Goal: Use online tool/utility: Utilize a website feature to perform a specific function

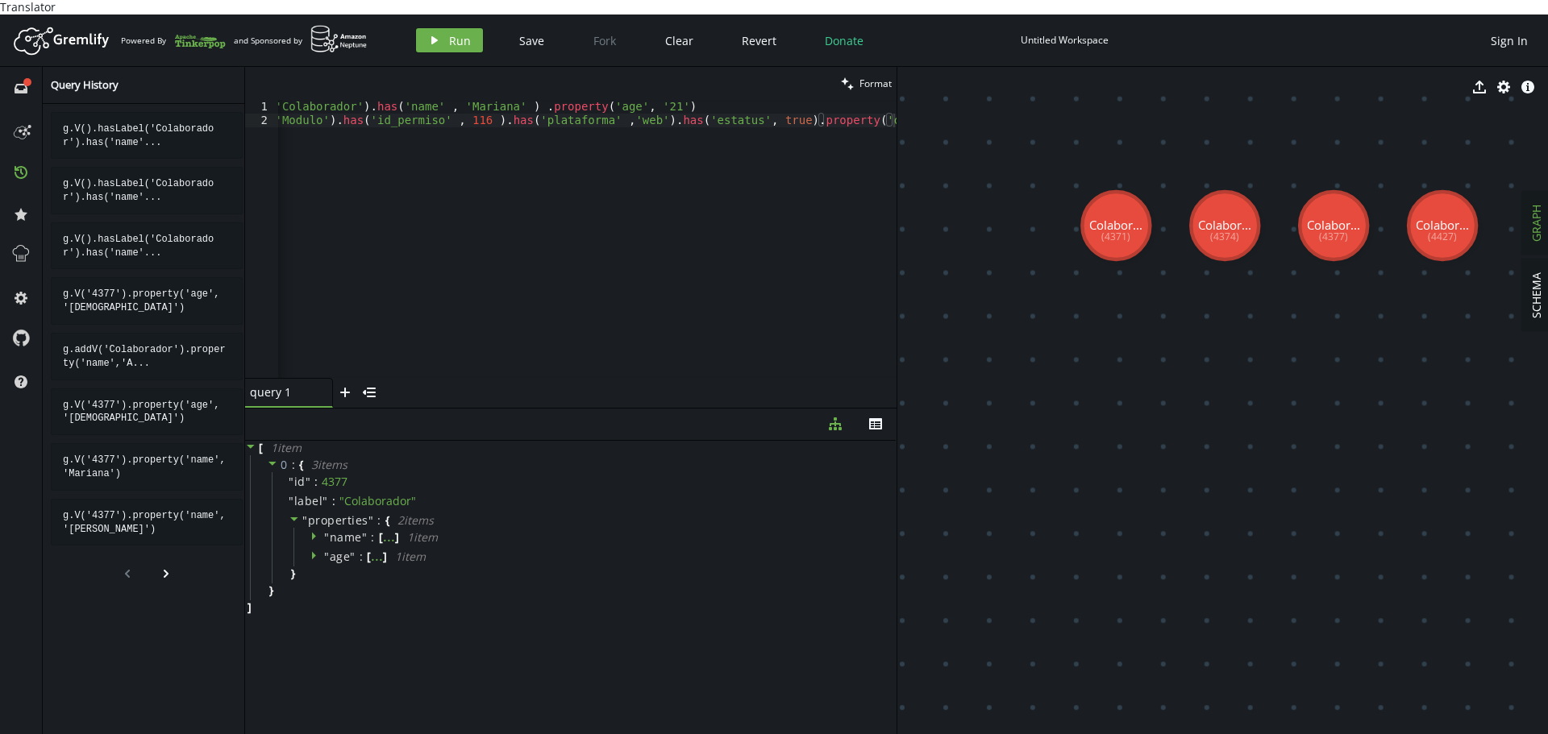
scroll to position [0, 108]
click at [502, 240] on div "g . V ( ) . hasLabel ( 'Colaborador' ) . has ( 'name' , [GEOGRAPHIC_DATA][PERSO…" at bounding box center [533, 249] width 726 height 299
type textarea "g.V().hasLabel('Colaborador').has('name' , '[PERSON_NAME]' ) .property('age', '…"
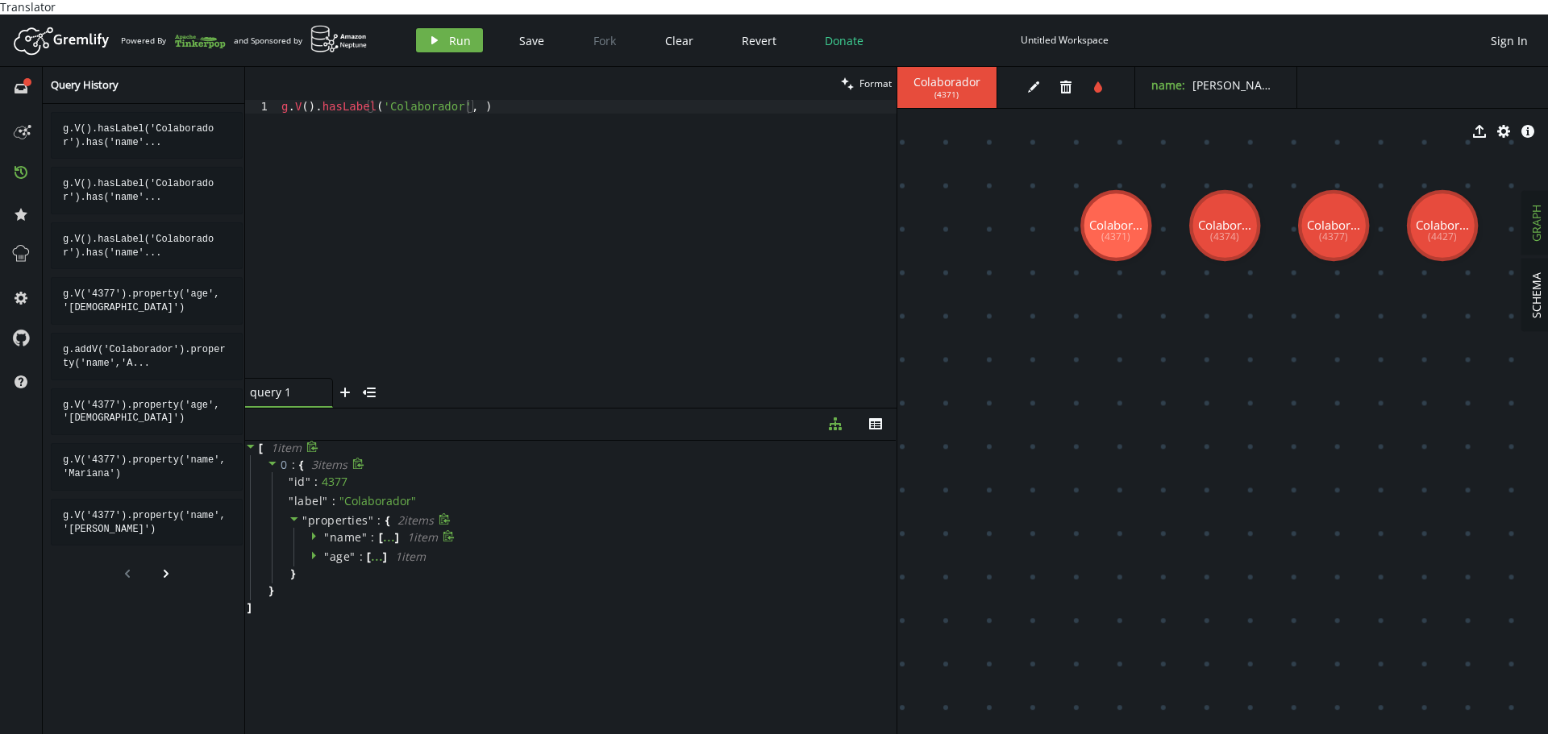
click at [314, 530] on icon at bounding box center [315, 535] width 11 height 11
click at [432, 583] on span "" Mariana "" at bounding box center [457, 590] width 100 height 15
copy span "[PERSON_NAME]"
click at [464, 100] on div "g . V ( ) . hasLabel ( 'Colaborador' , )" at bounding box center [587, 253] width 618 height 306
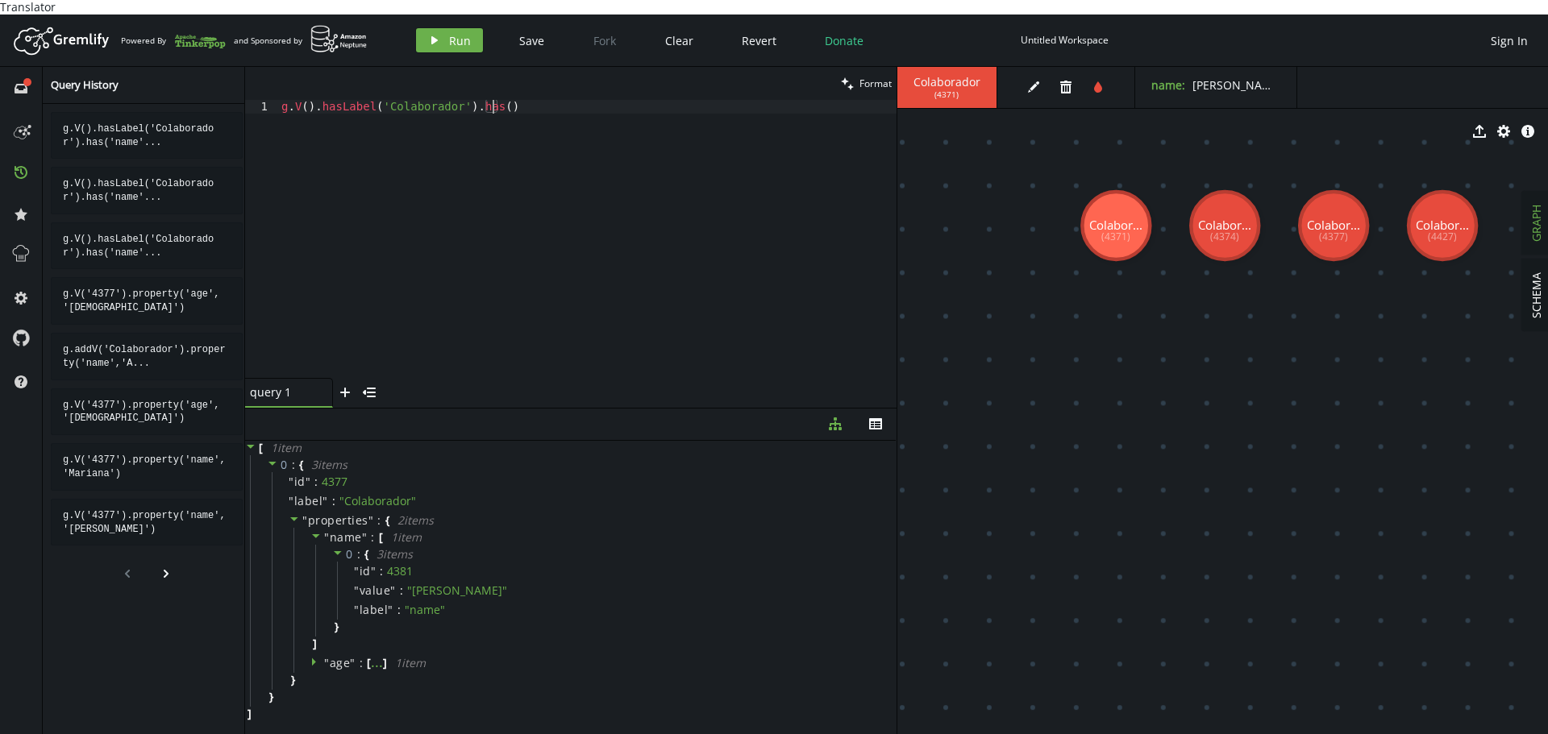
scroll to position [0, 217]
paste textarea "[PERSON_NAME]'"
paste textarea "[PERSON_NAME]"
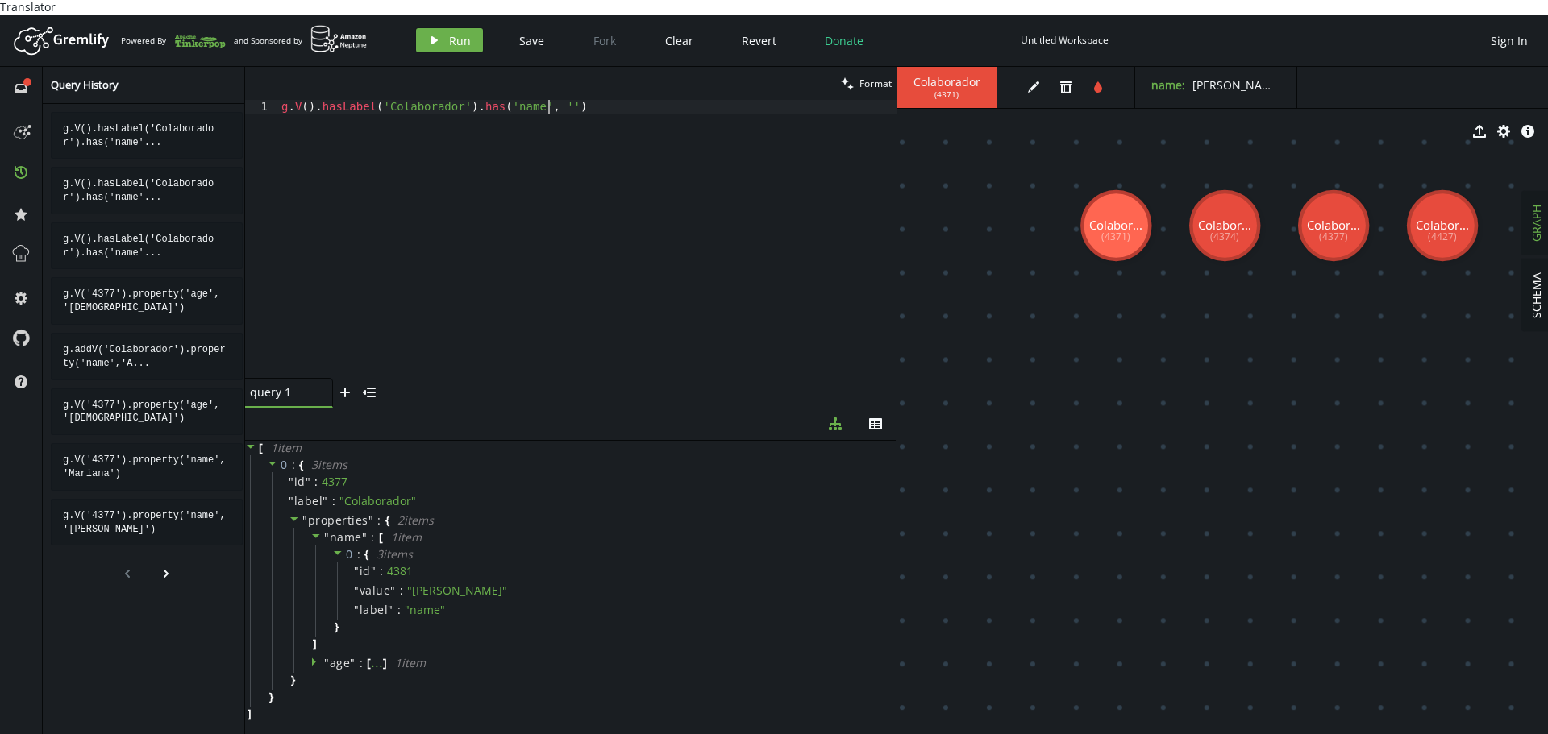
paste textarea "[PERSON_NAME]'"
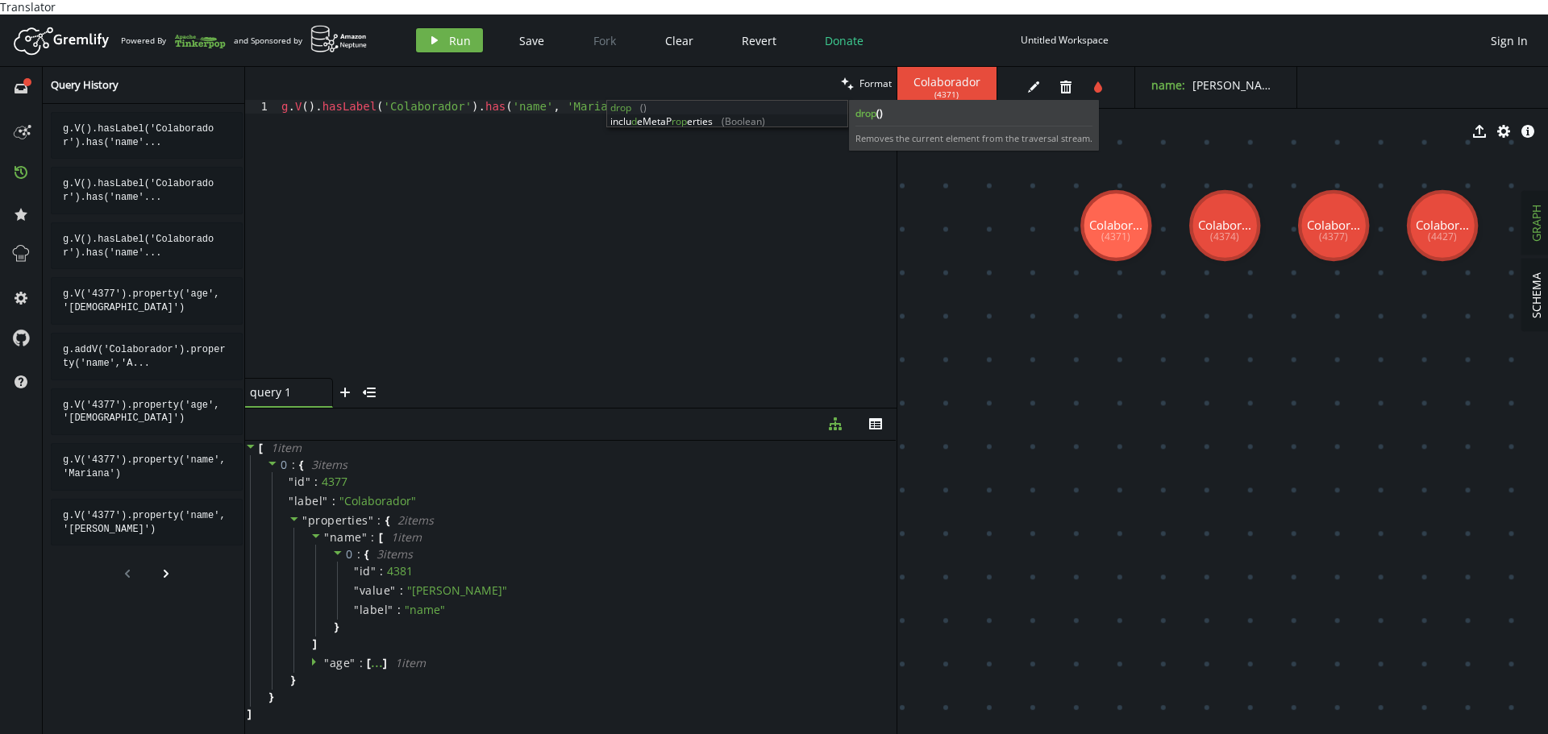
scroll to position [0, 365]
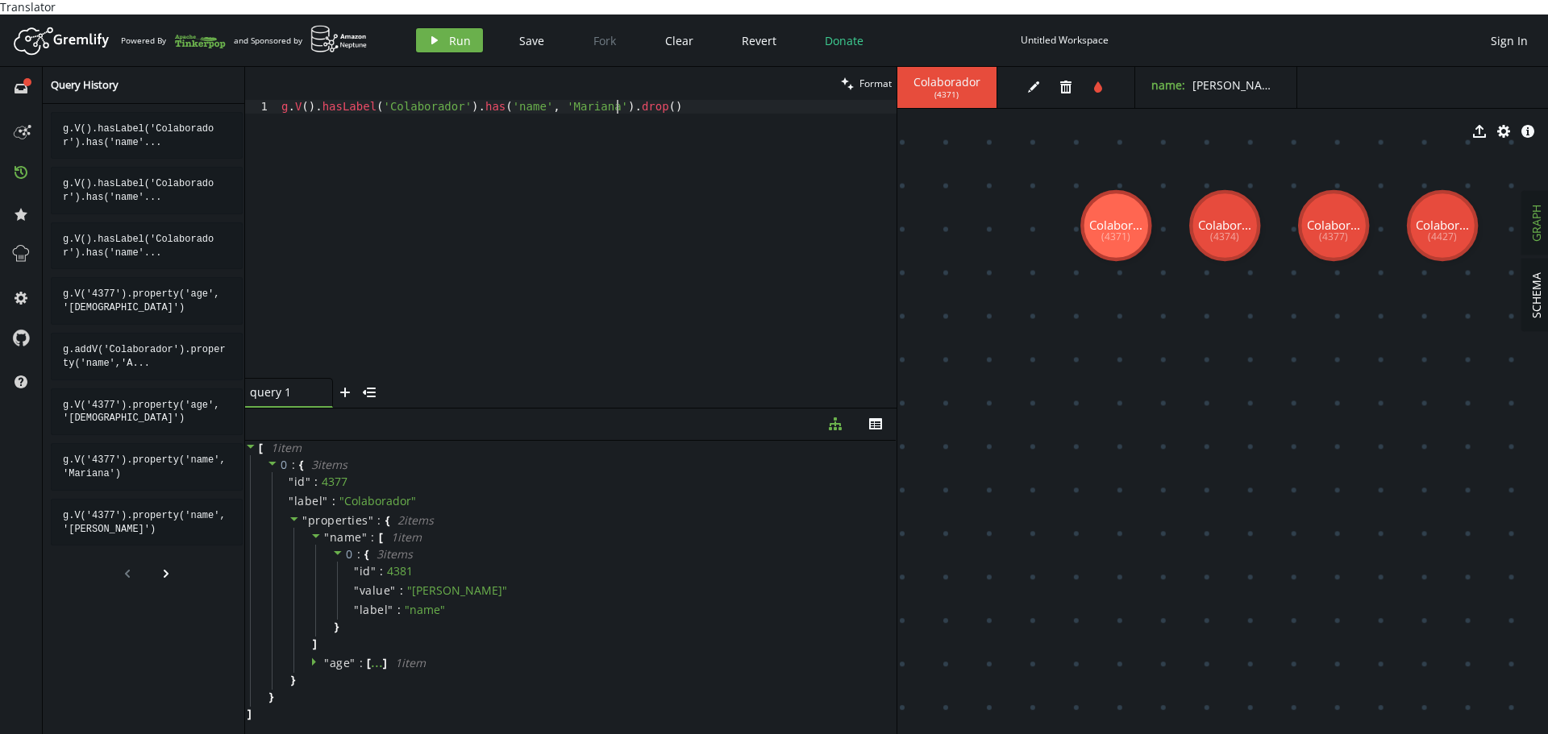
click at [486, 100] on div "g . V ( ) . hasLabel ( 'Colaborador' ) . has ( 'name' , [GEOGRAPHIC_DATA][PERSO…" at bounding box center [587, 253] width 618 height 306
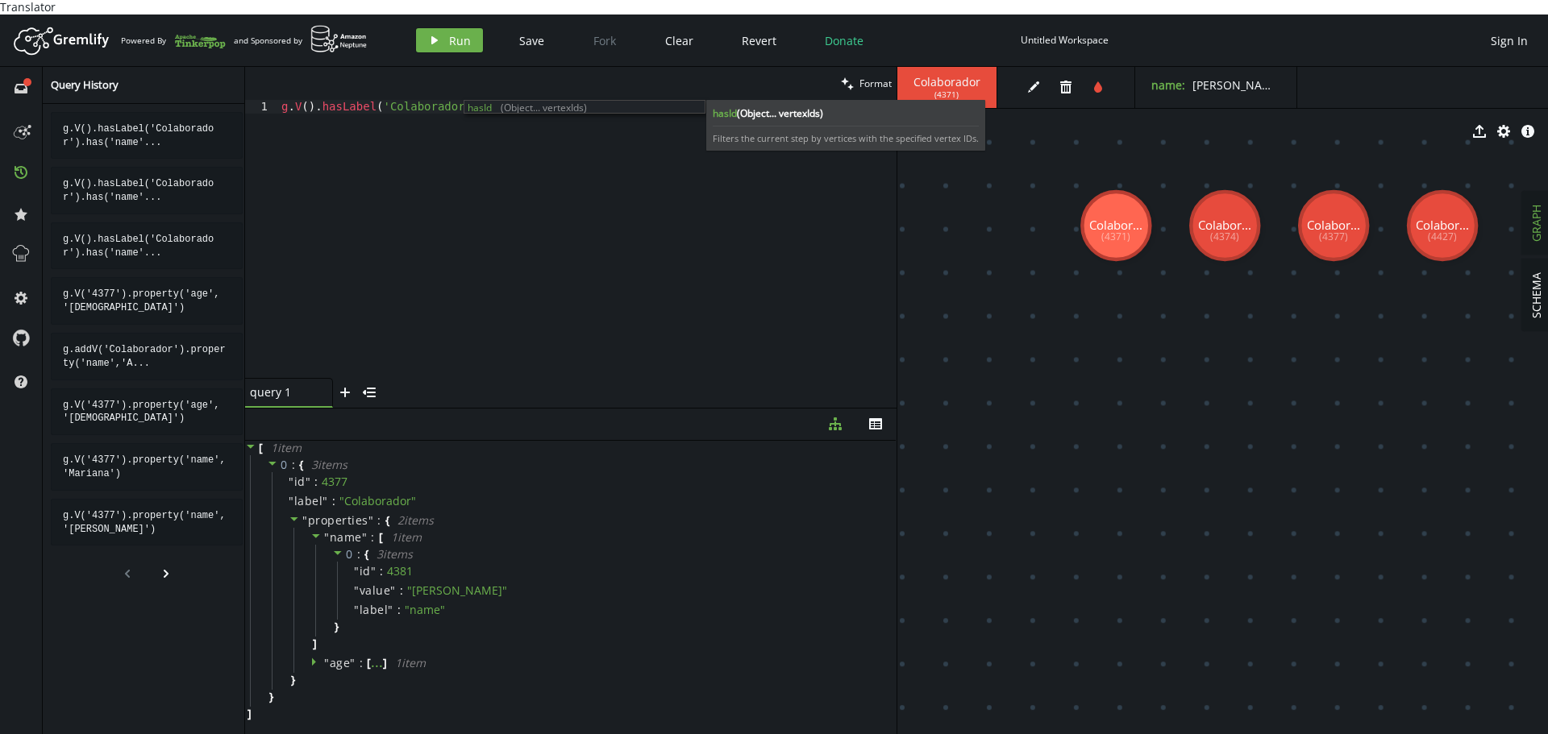
scroll to position [0, 217]
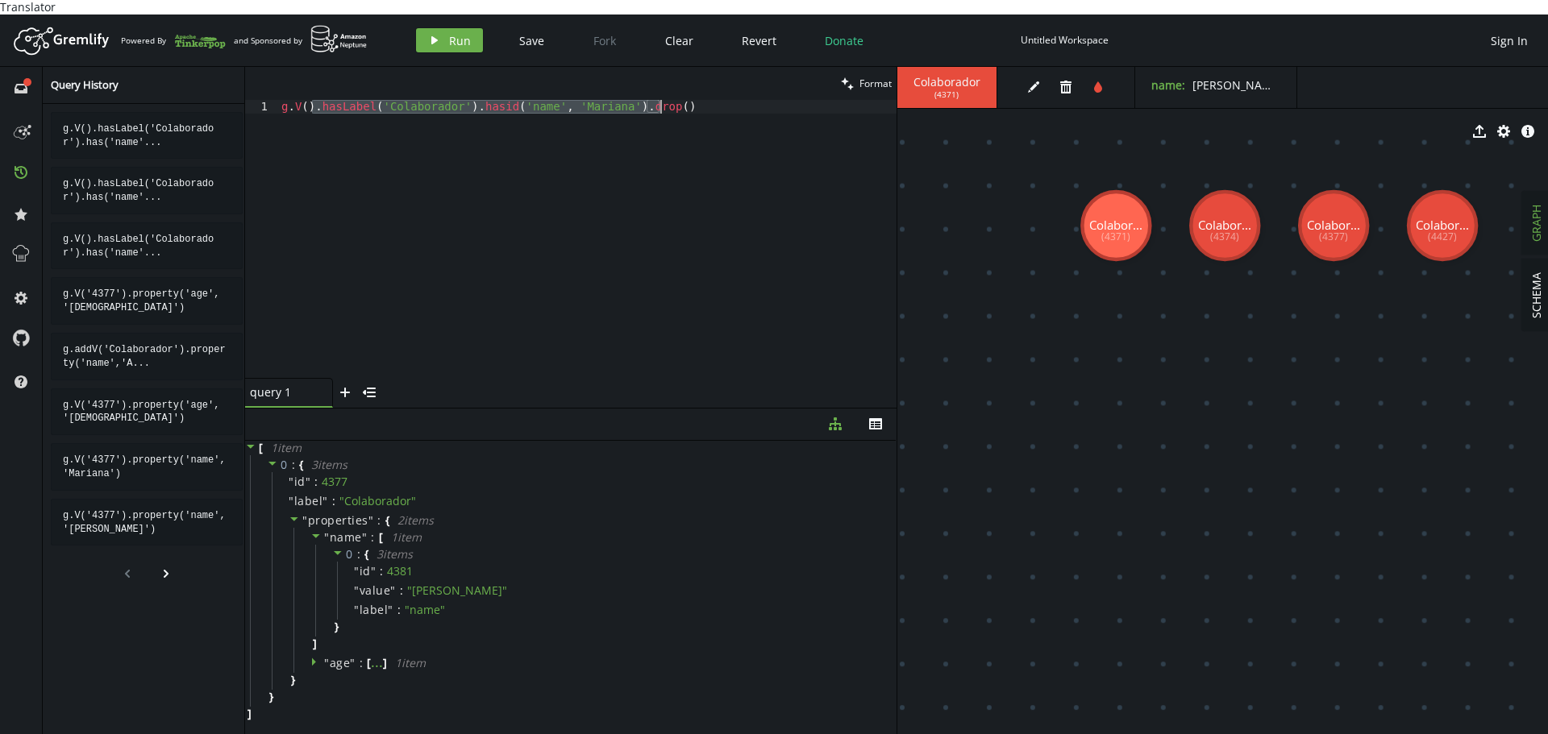
drag, startPoint x: 314, startPoint y: 88, endPoint x: 674, endPoint y: 97, distance: 359.6
click at [674, 100] on div "g . V ( ) . hasLabel ( 'Colaborador' ) . [GEOGRAPHIC_DATA] ( 'name' , [GEOGRAPH…" at bounding box center [587, 253] width 618 height 306
click at [333, 475] on div "4377" at bounding box center [335, 482] width 26 height 15
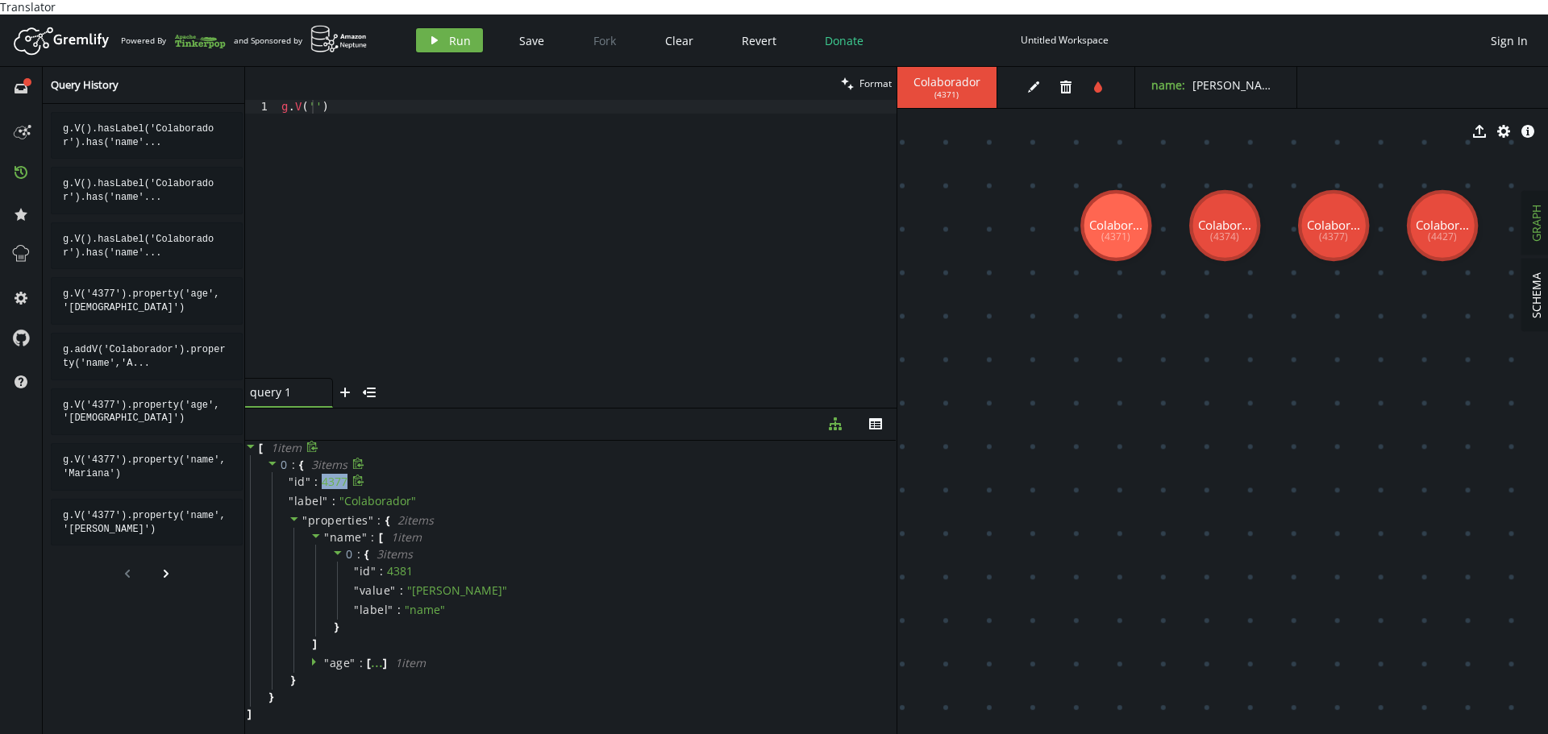
copy div "4377"
click at [313, 100] on div "g . V ( '' )" at bounding box center [587, 253] width 618 height 306
paste textarea "4377"
click at [398, 100] on div "g . V ( '4377' )" at bounding box center [587, 253] width 618 height 306
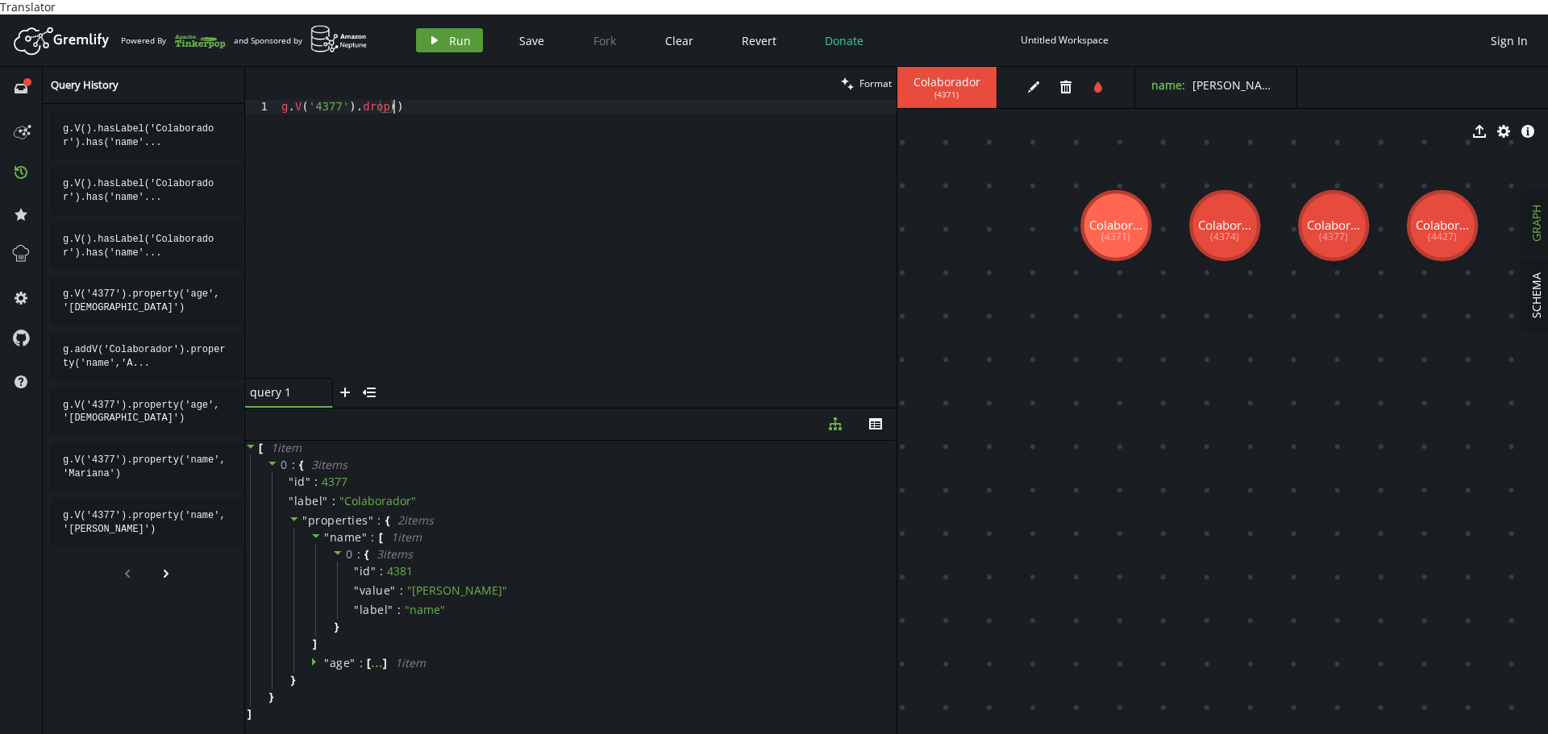
click at [462, 33] on span "Run" at bounding box center [460, 40] width 22 height 15
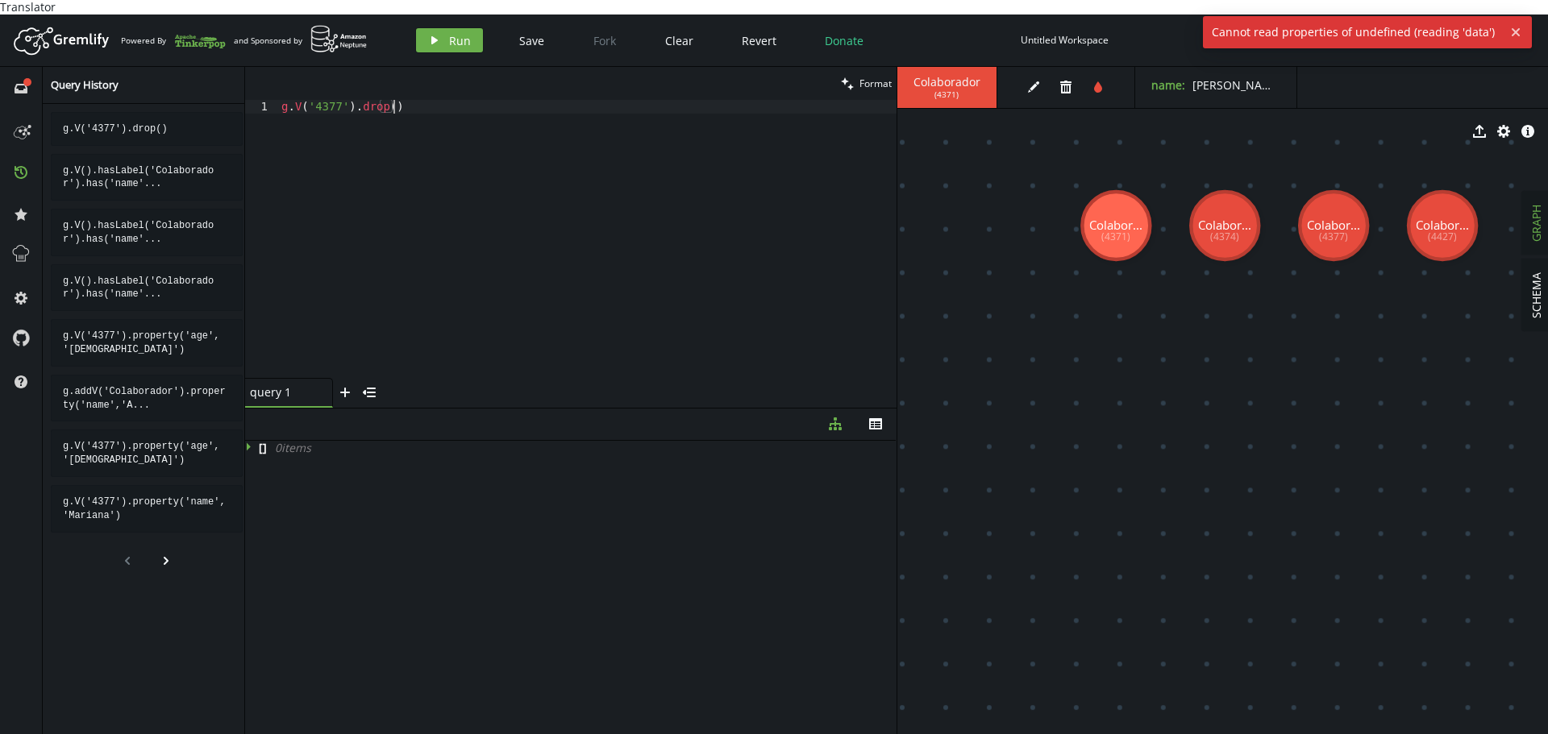
click at [533, 179] on div "g . V ( '4377' ) . drop ( )" at bounding box center [587, 253] width 618 height 306
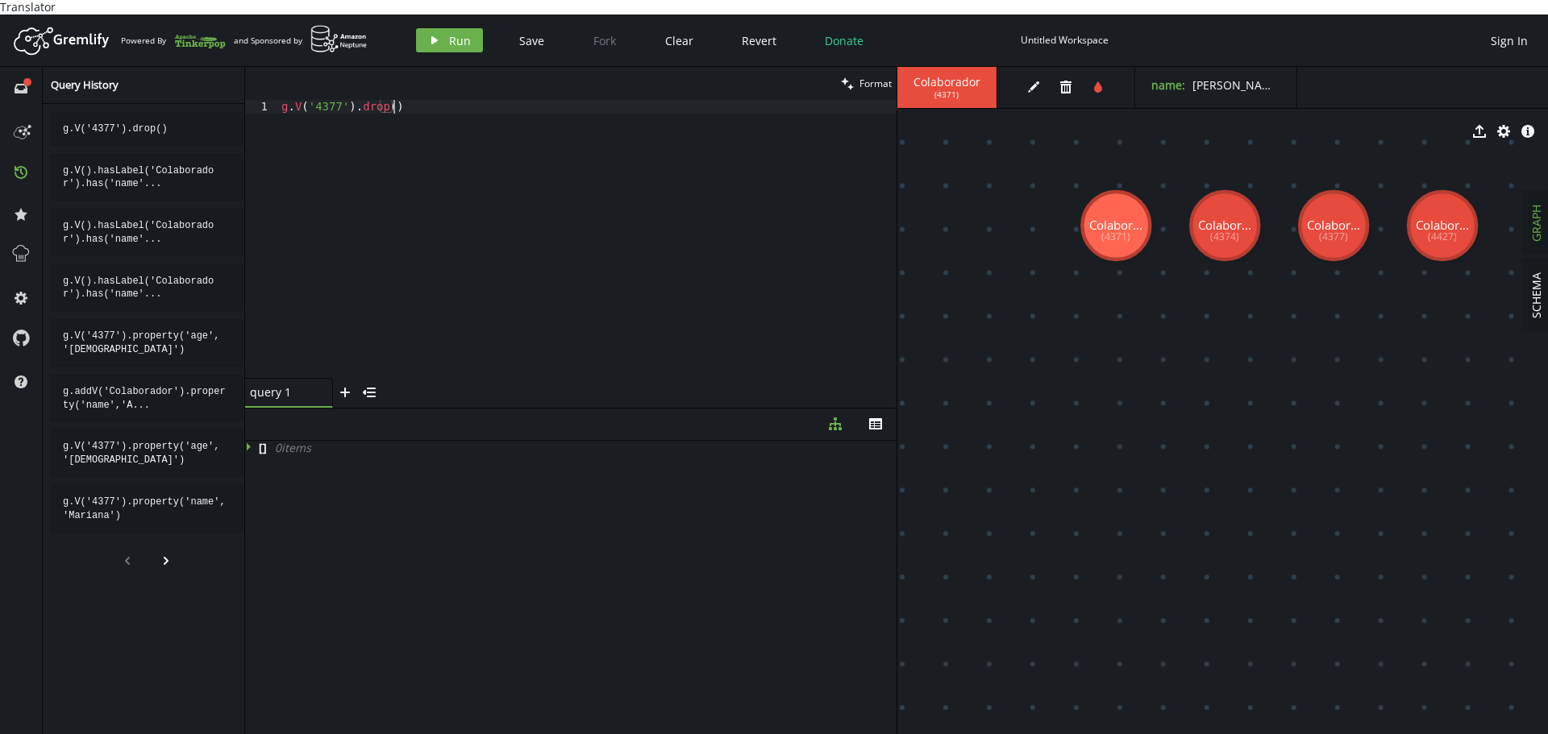
click at [353, 100] on div "g . V ( '4377' ) . drop ( )" at bounding box center [587, 253] width 618 height 306
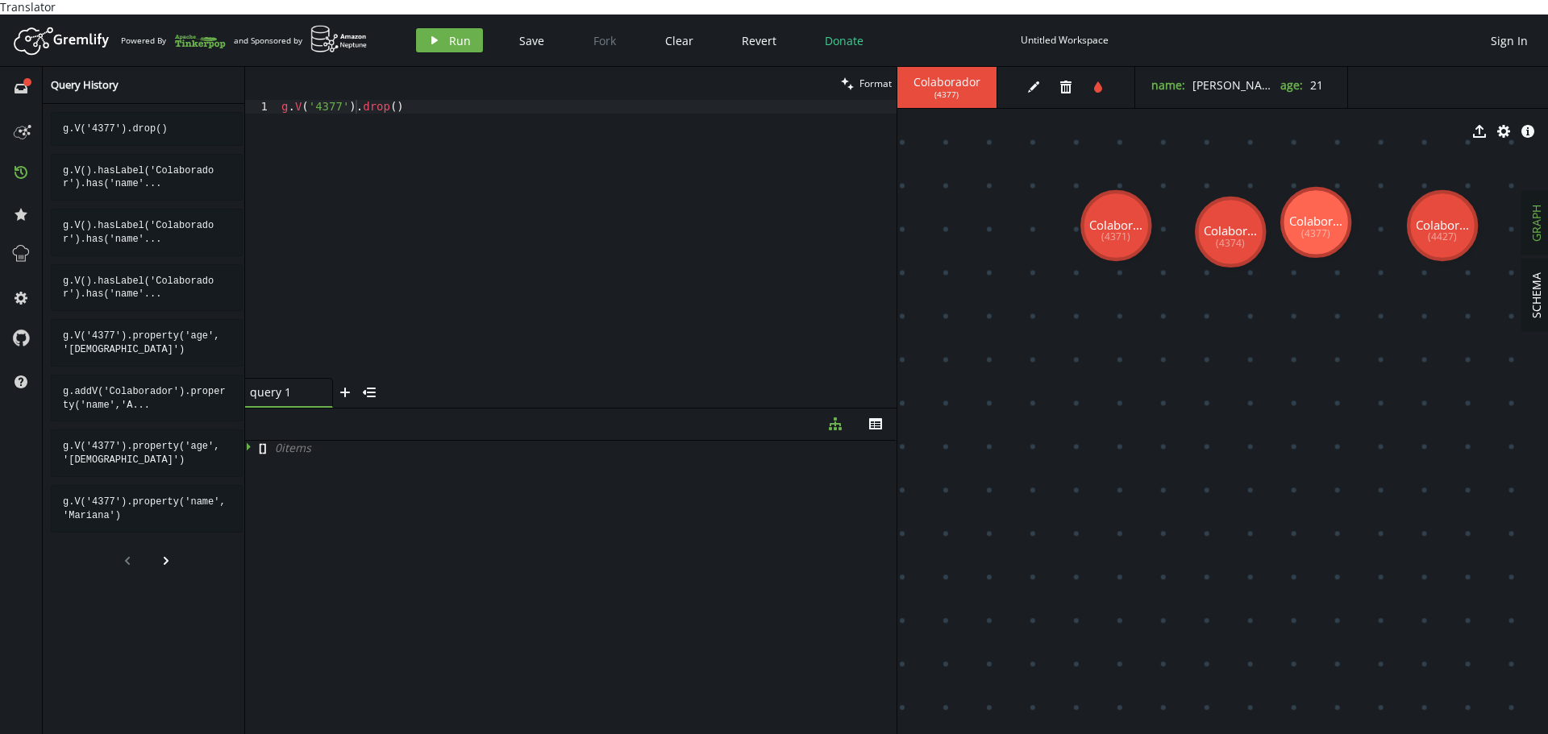
click at [414, 214] on div "g . V ( '4377' ) . drop ( )" at bounding box center [587, 253] width 618 height 306
click at [323, 100] on div "g . V ( '4377' ) . drop ( )" at bounding box center [587, 253] width 618 height 306
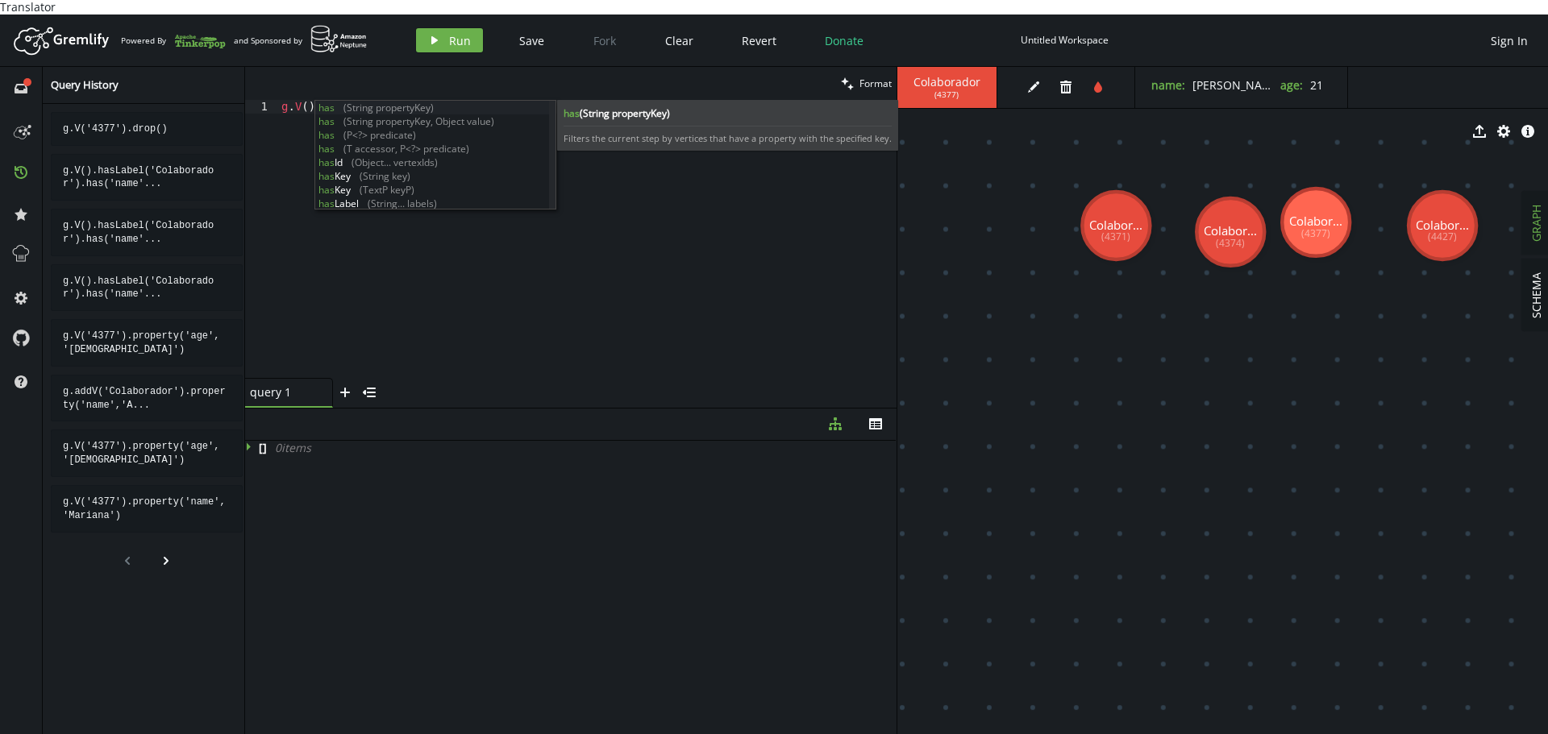
scroll to position [0, 60]
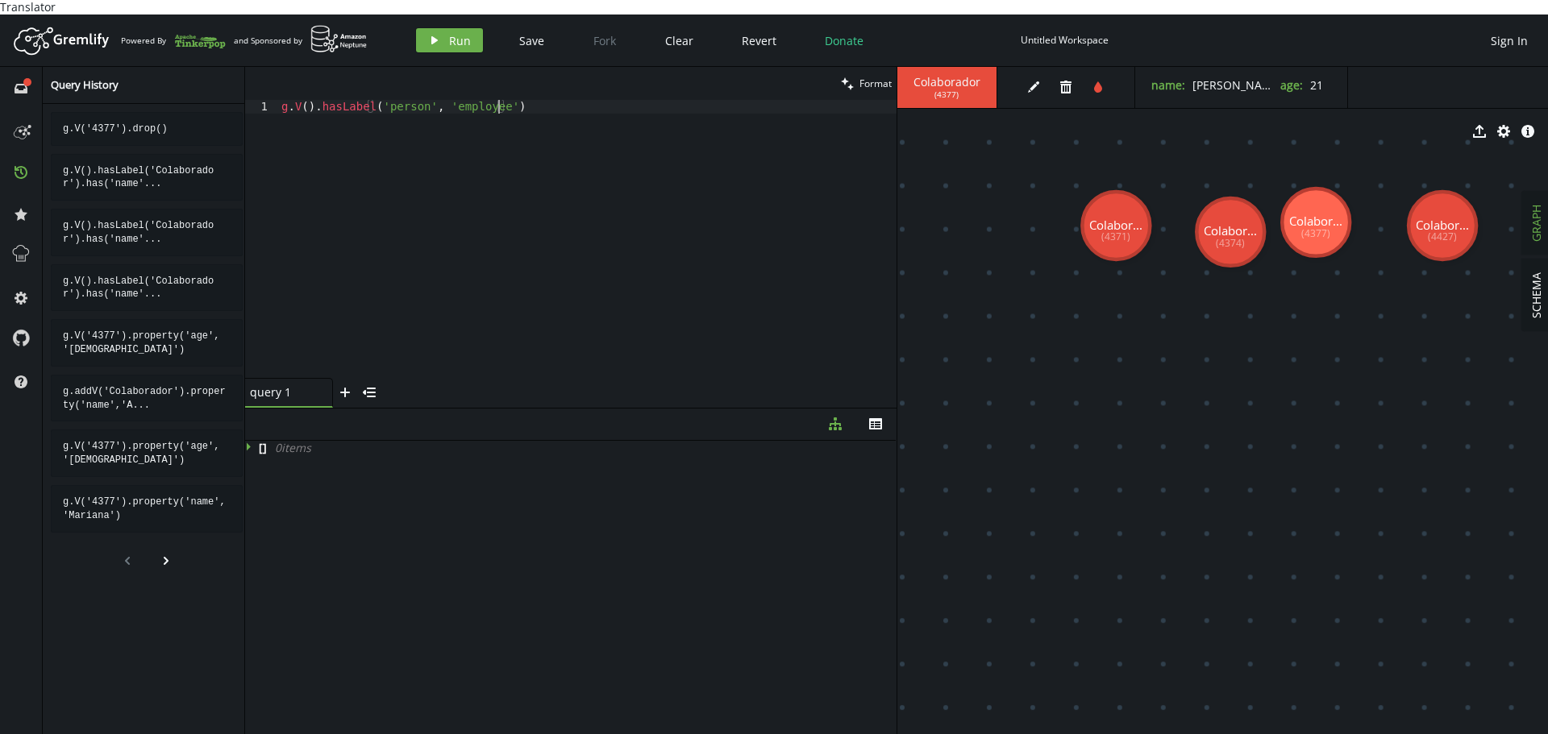
click at [392, 100] on div "g . V ( ) . hasLabel ( 'person' , 'employee' )" at bounding box center [587, 253] width 618 height 306
click at [489, 100] on div "g . V ( ) . hasLabel ( 'Colaborador' , 'employee' )" at bounding box center [587, 253] width 618 height 306
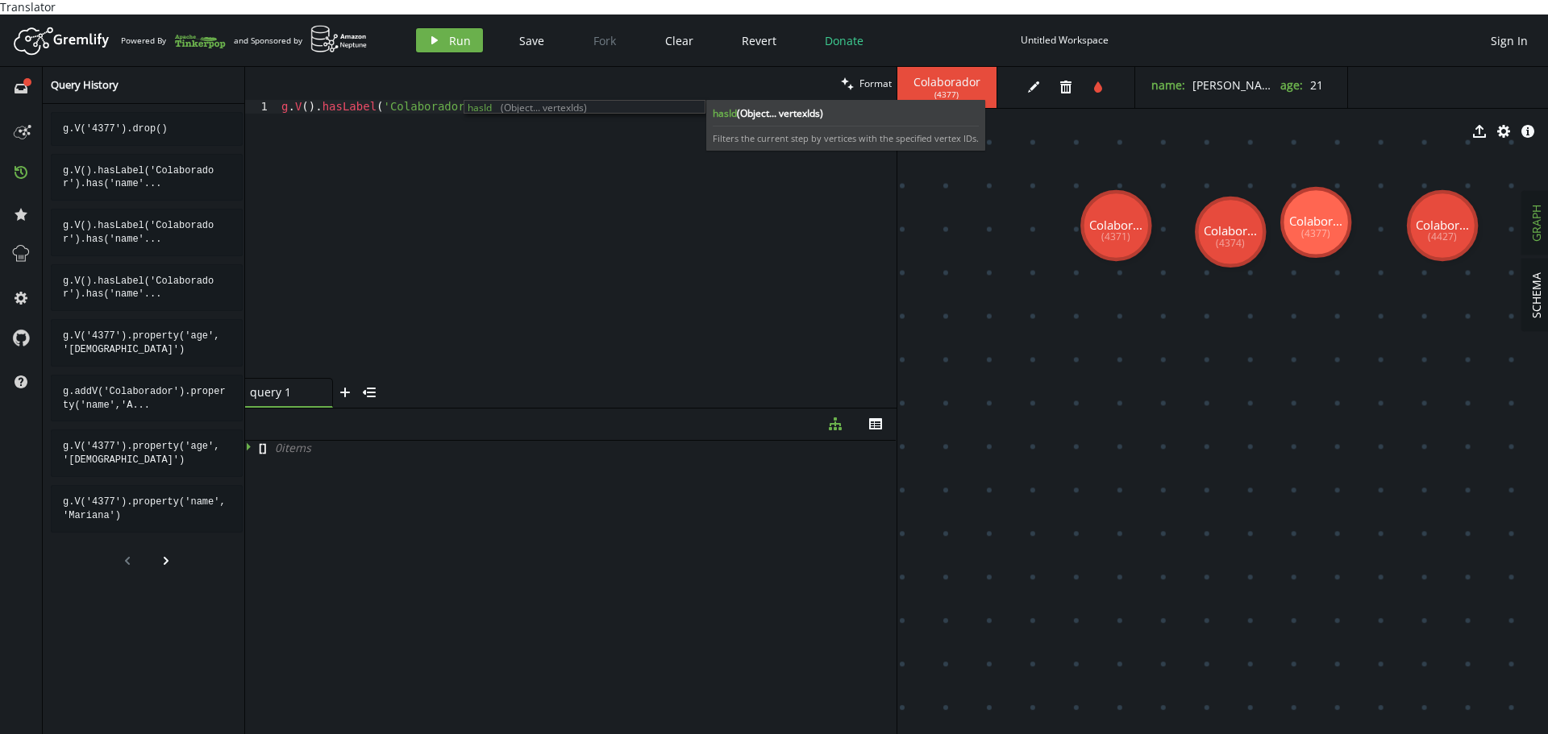
scroll to position [0, 217]
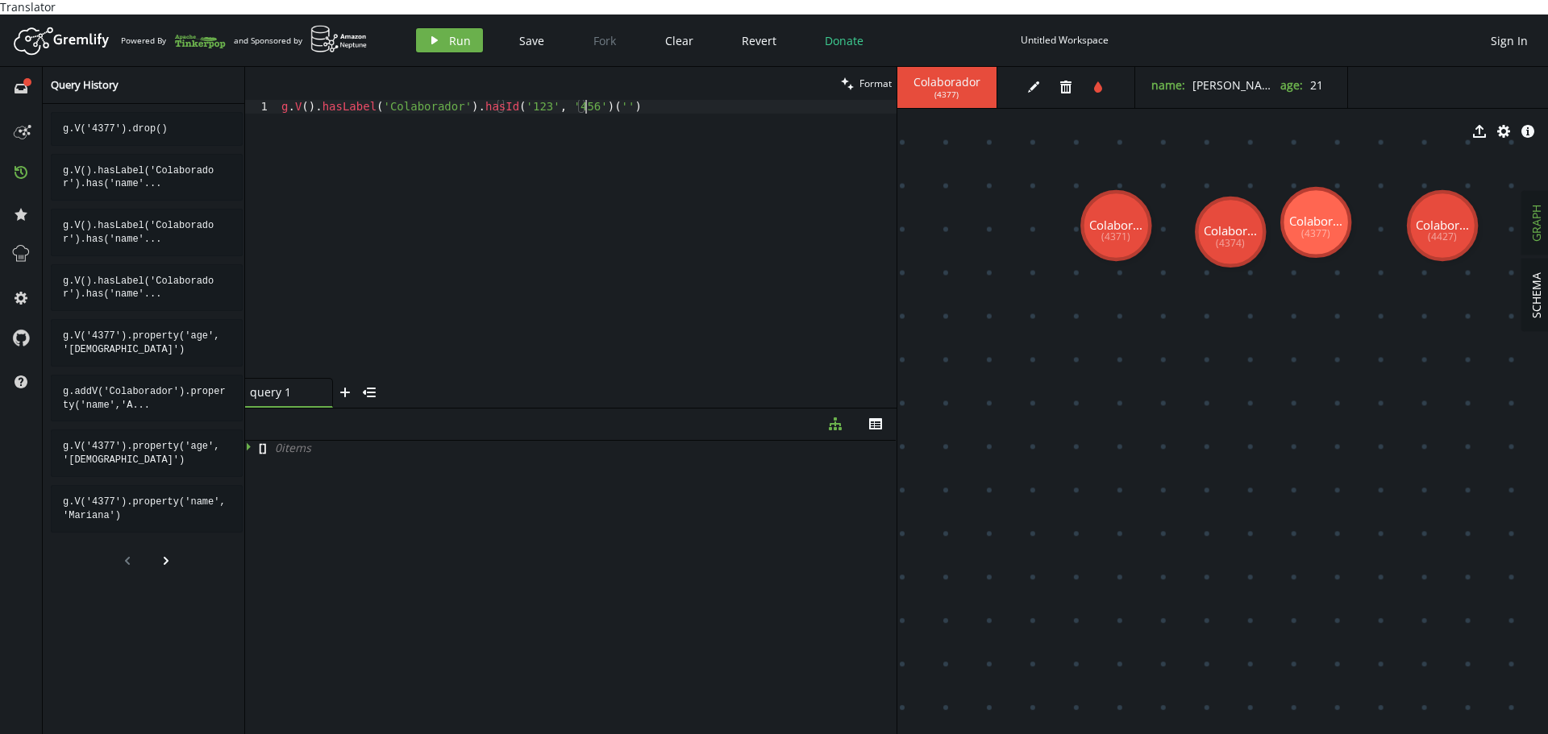
drag, startPoint x: 586, startPoint y: 89, endPoint x: 647, endPoint y: 89, distance: 61.3
click at [647, 100] on div "g . V ( ) . hasLabel ( 'Colaborador' ) . hasId ( '123' , '456' ) ( '' )" at bounding box center [587, 253] width 618 height 306
click at [514, 100] on div "g . V ( ) . hasLabel ( 'Colaborador' ) . hasId ( '123' )" at bounding box center [587, 253] width 618 height 306
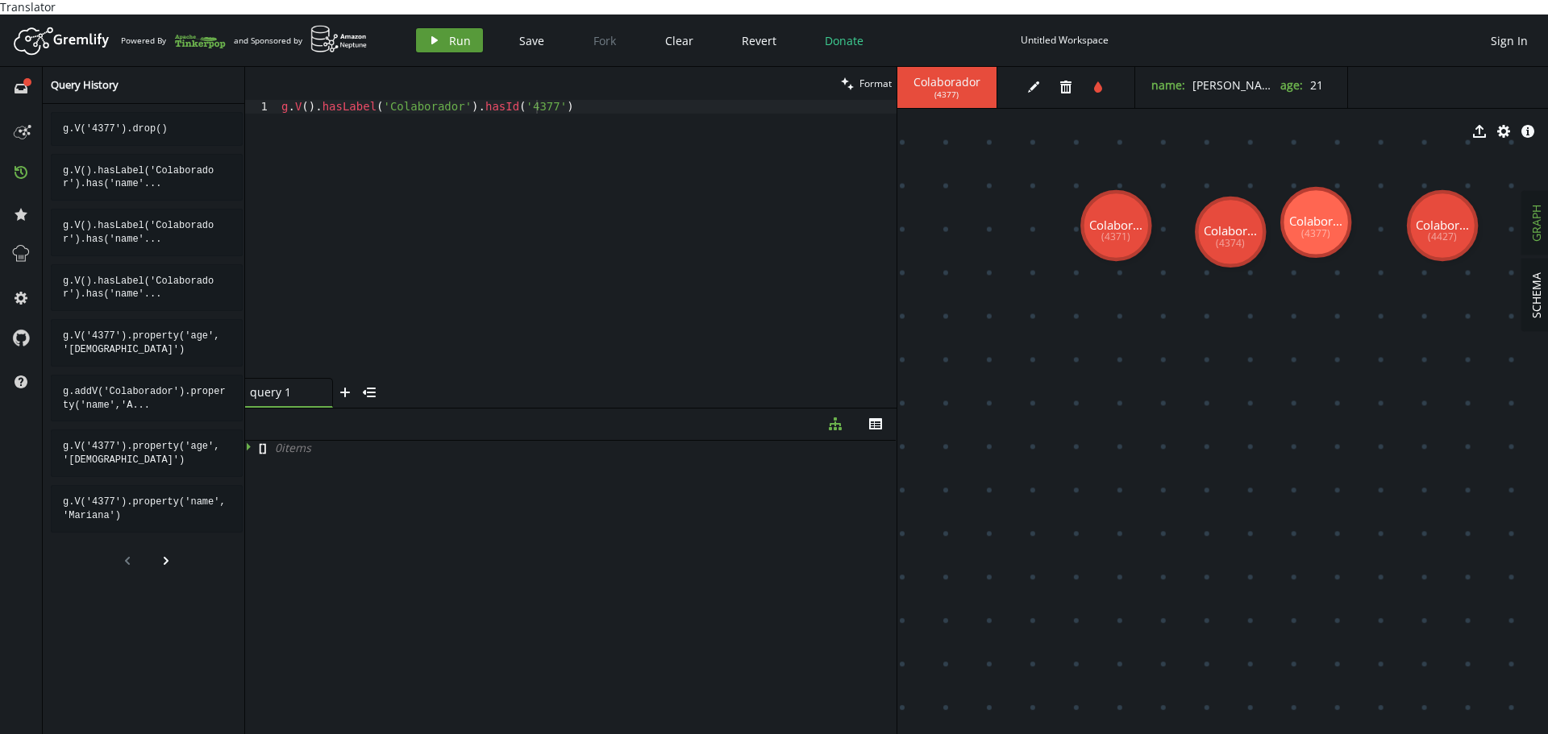
click at [452, 33] on span "Run" at bounding box center [460, 40] width 22 height 15
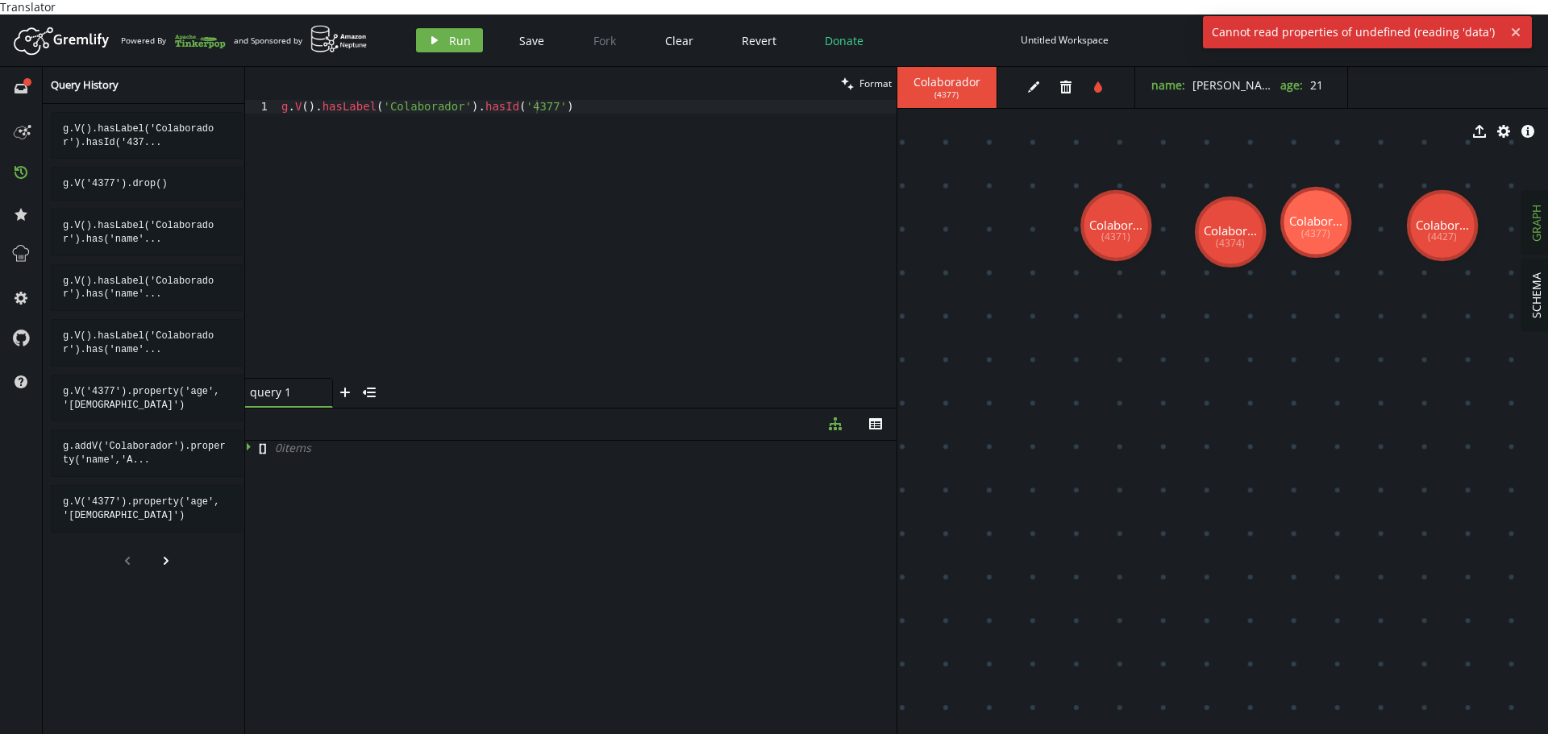
click at [640, 234] on div "g . V ( ) . hasLabel ( 'Colaborador' ) . hasId ( '4377' )" at bounding box center [587, 253] width 618 height 306
click at [555, 100] on div "g . V ( ) . hasLabel ( 'Colaborador' ) . hasId ( '4377' )" at bounding box center [587, 253] width 618 height 306
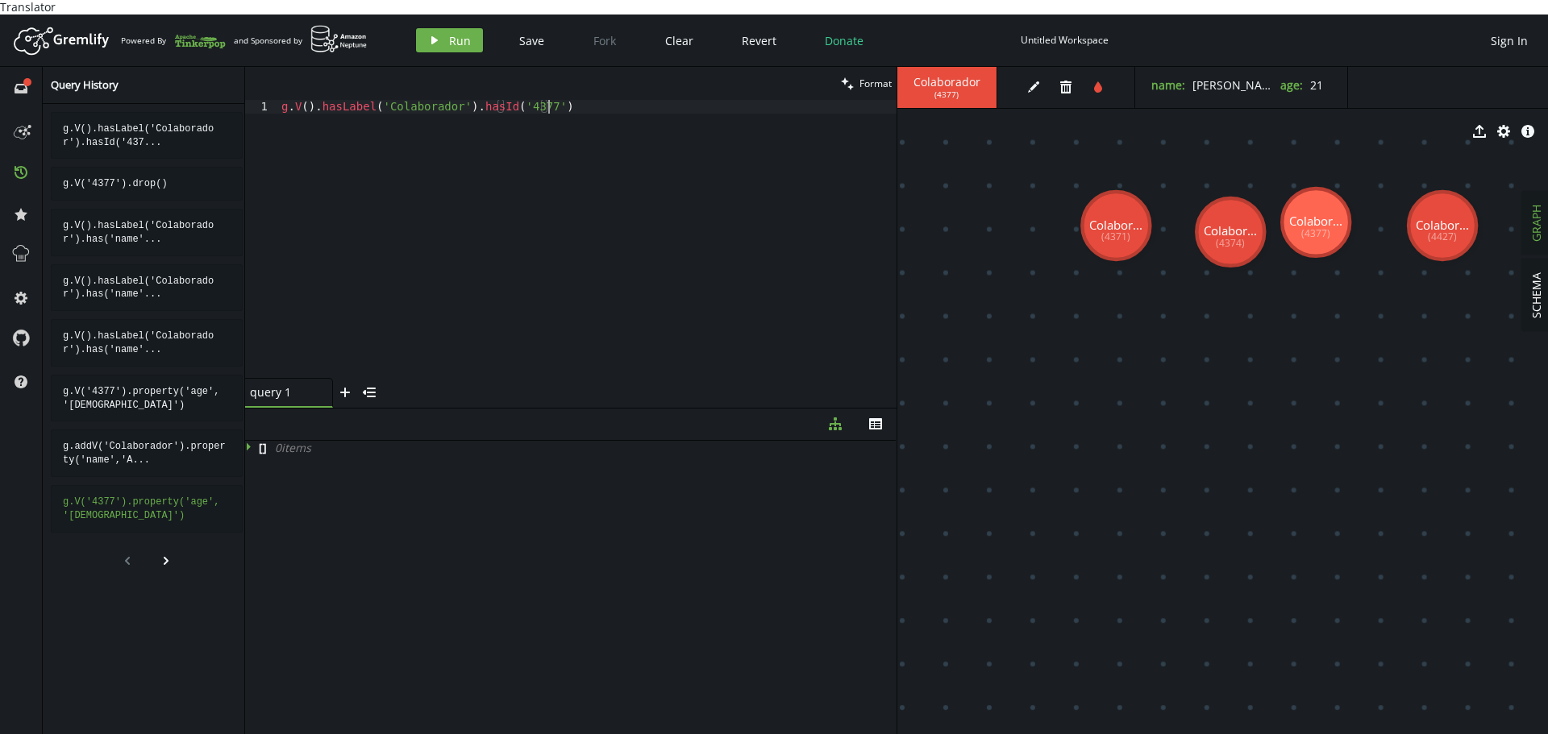
click at [120, 485] on pre "g.V('4377').property('age', '[DEMOGRAPHIC_DATA]')" at bounding box center [147, 509] width 192 height 48
click at [120, 449] on pre "g.addV('Colaborador').property('name','A..." at bounding box center [147, 454] width 192 height 48
click at [450, 35] on button "play Run" at bounding box center [449, 40] width 67 height 24
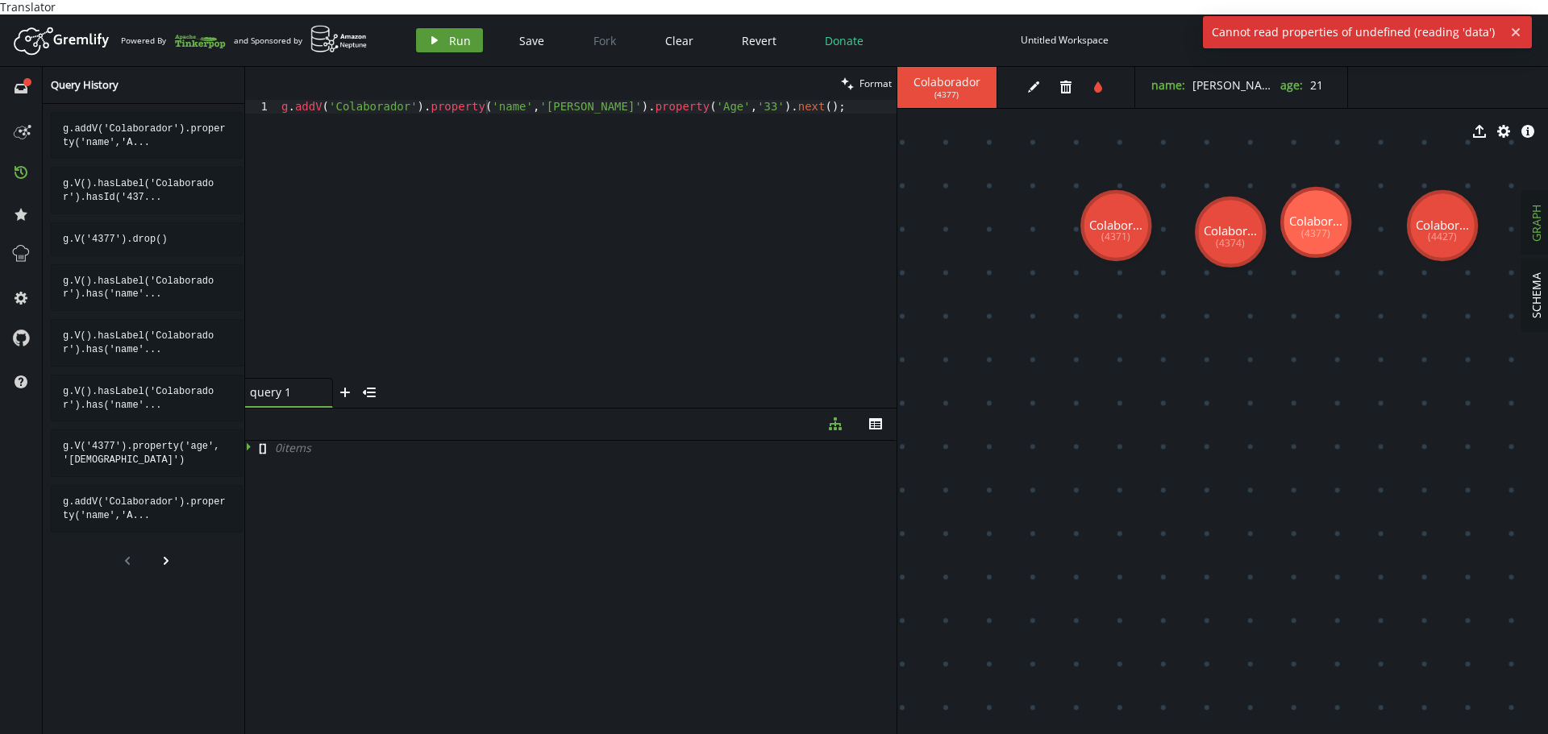
click at [450, 33] on span "Run" at bounding box center [460, 40] width 22 height 15
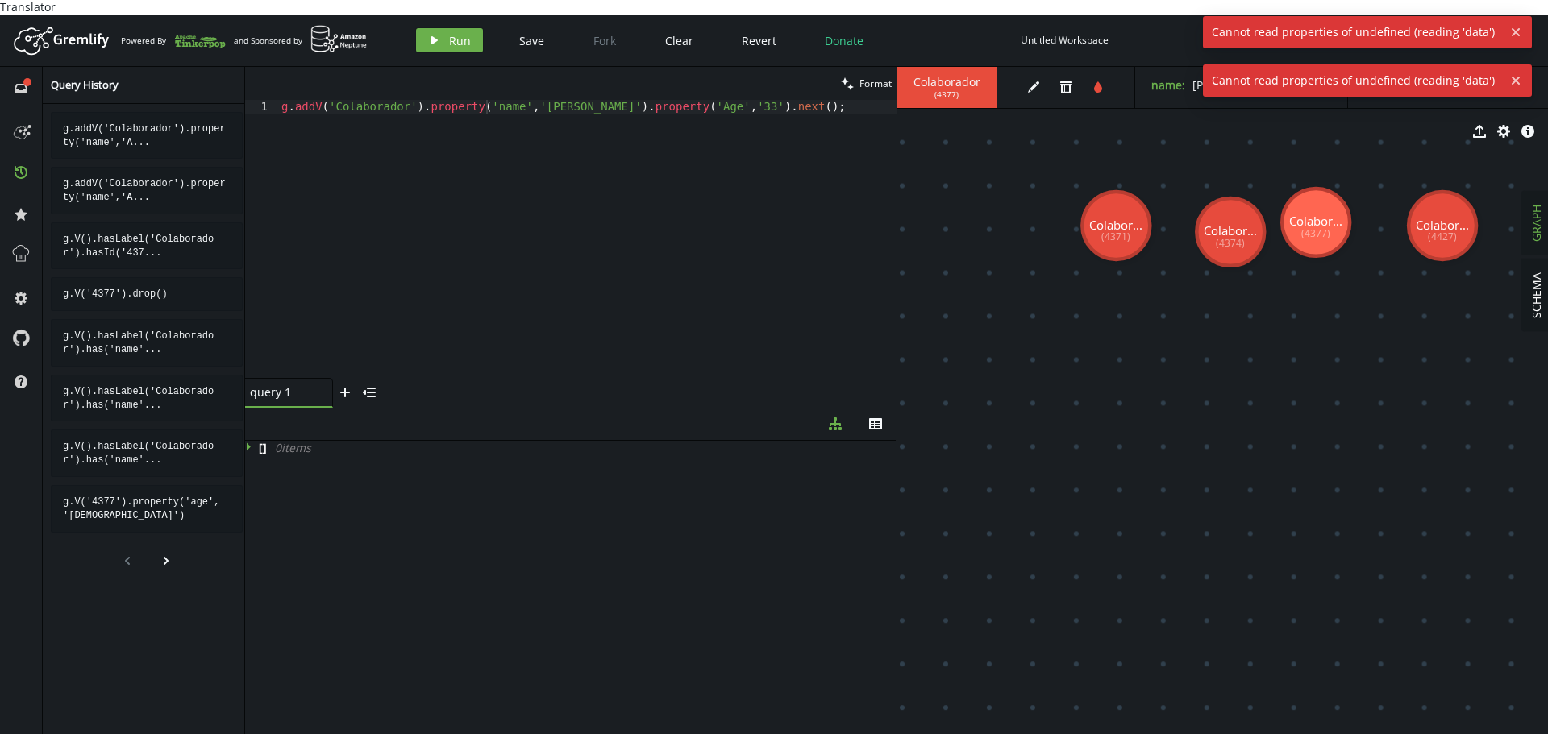
type textarea "g.addV('Colaborador').property('name','[PERSON_NAME]').property('Age','[DEMOGRA…"
click at [448, 206] on div "g . addV ( 'Colaborador' ) . property ( 'name' , '[PERSON_NAME]' ) . property (…" at bounding box center [587, 253] width 618 height 306
drag, startPoint x: 781, startPoint y: 87, endPoint x: 0, endPoint y: 92, distance: 781.1
click at [0, 92] on div "full-circle inbox history star cog help Query History g.addV('Colaborador').pro…" at bounding box center [774, 408] width 1548 height 682
